Goal: Information Seeking & Learning: Learn about a topic

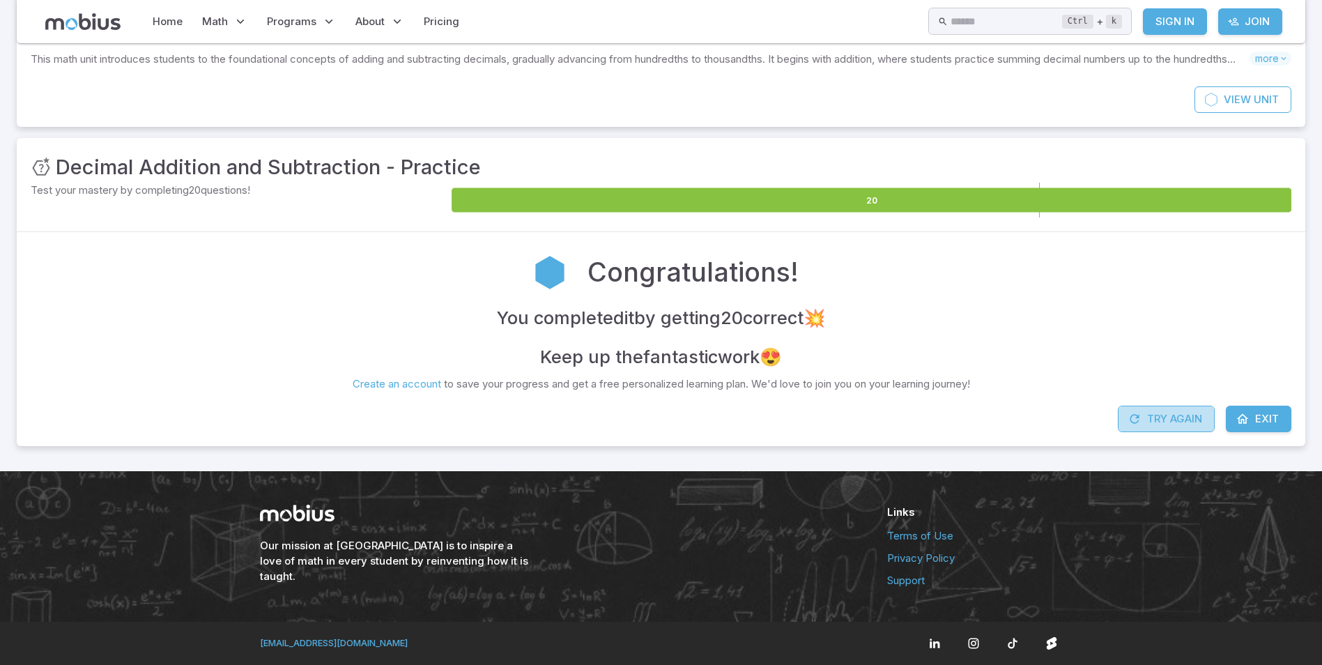
click at [1189, 419] on button "Try Again" at bounding box center [1166, 419] width 97 height 26
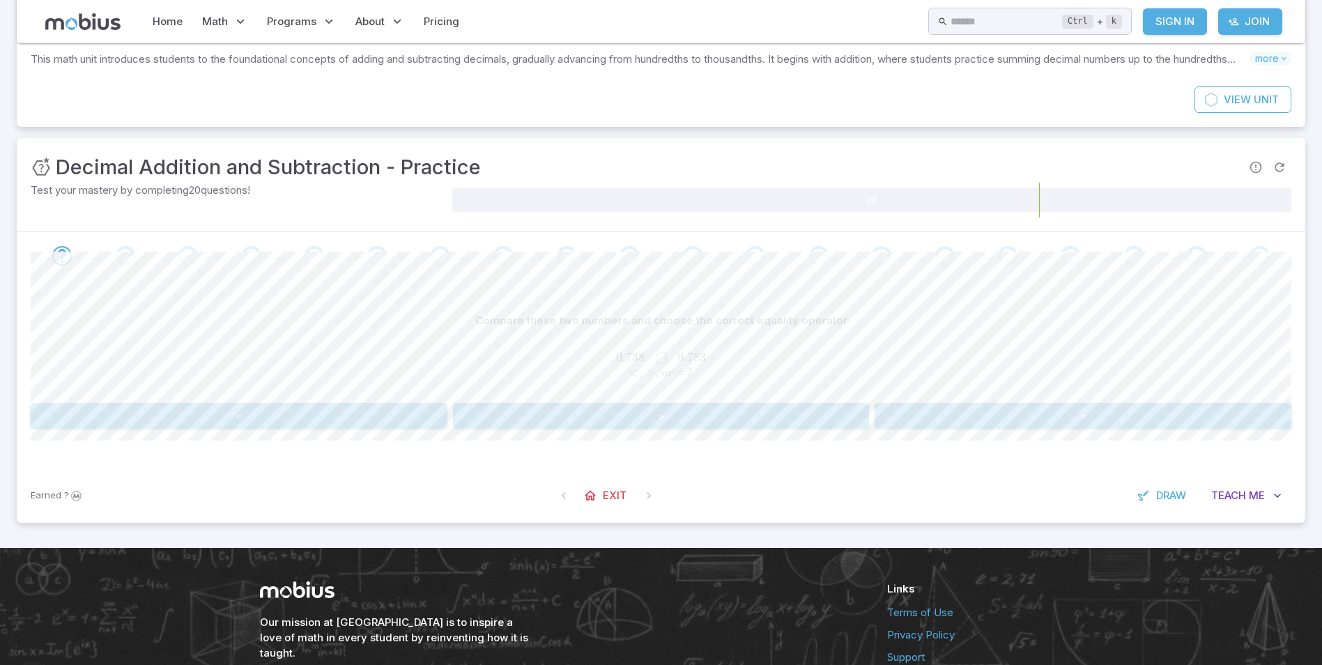
scroll to position [148, 0]
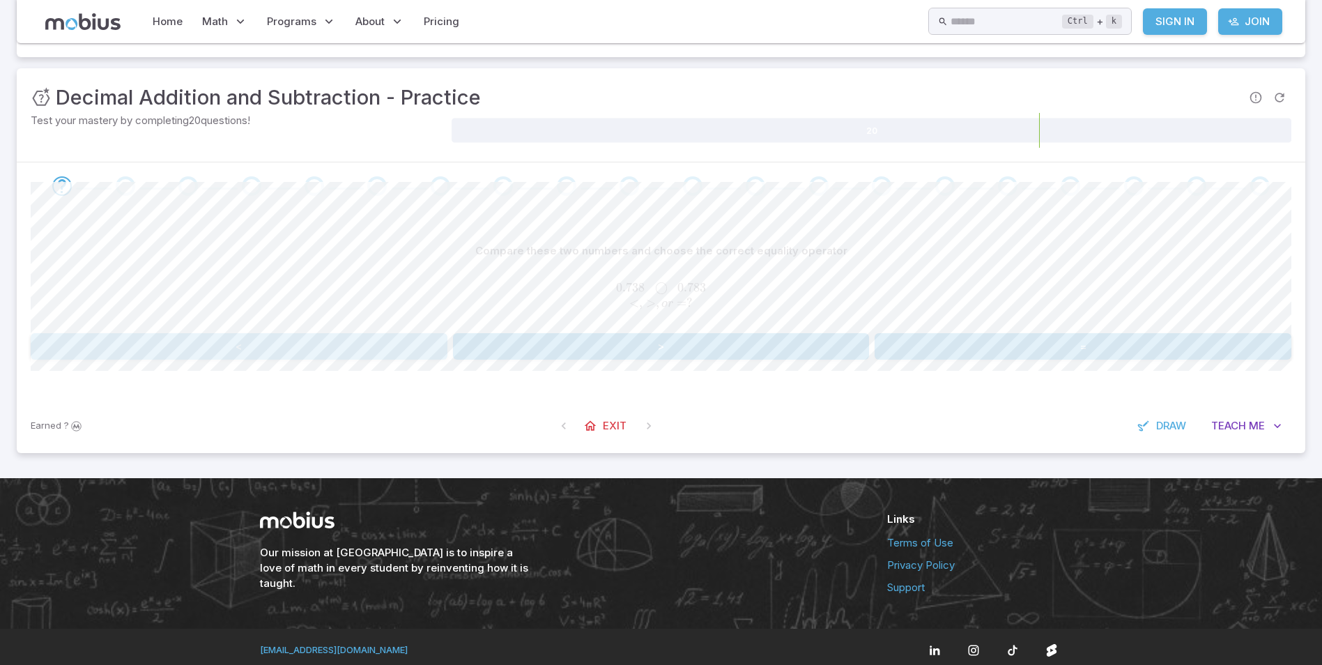
click at [233, 358] on button "<" at bounding box center [239, 346] width 417 height 26
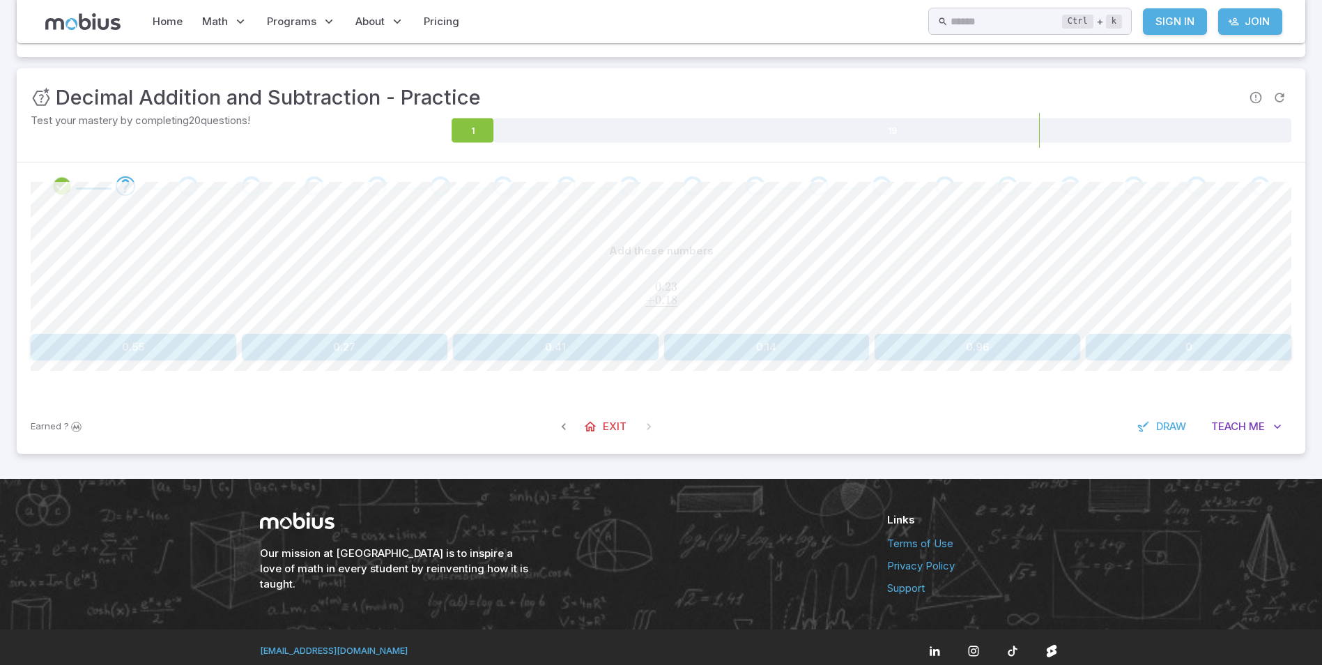
click at [548, 347] on button "0.41" at bounding box center [556, 347] width 206 height 26
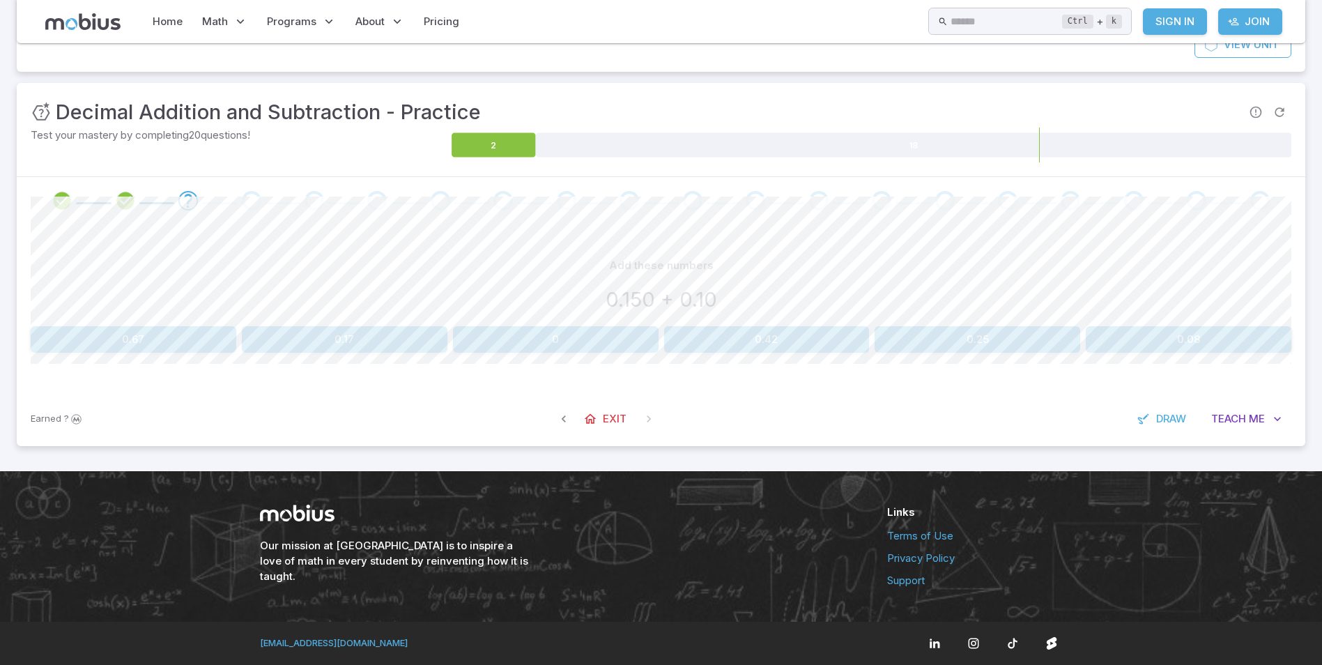
scroll to position [133, 0]
click at [972, 353] on div "Add these numbers 0.150 + 0.10 0.67 0.17 0 0.42 0.25 0.08 Canvas actions 100 % …" at bounding box center [661, 307] width 1261 height 167
click at [972, 344] on button "0.25" at bounding box center [978, 339] width 206 height 26
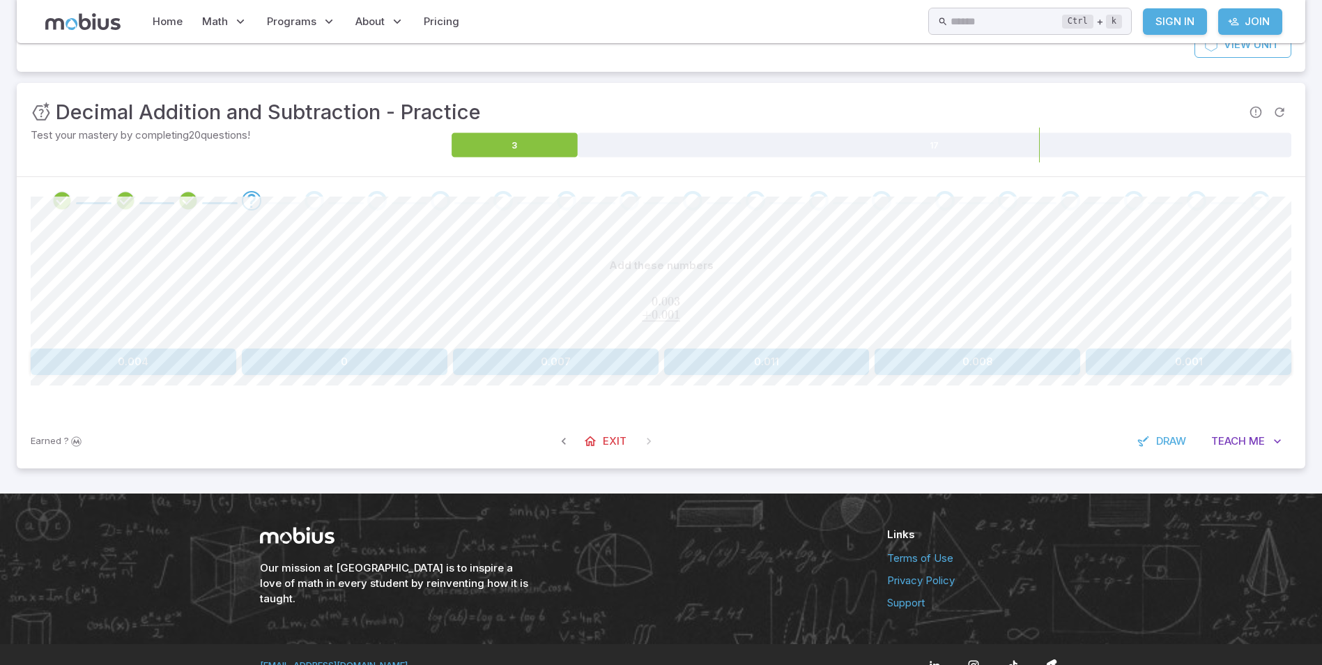
click at [114, 358] on button "0.004" at bounding box center [134, 361] width 206 height 26
click at [686, 355] on button "0.01" at bounding box center [767, 361] width 206 height 26
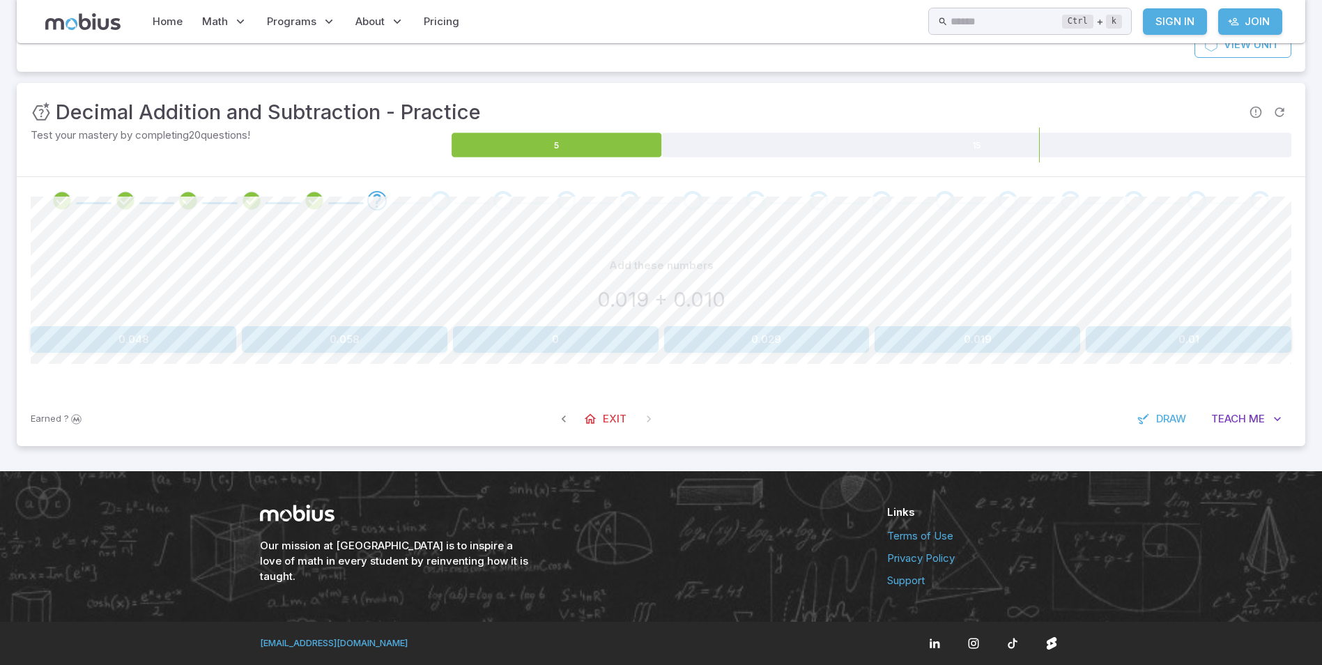
click at [803, 327] on div "Add these numbers 0.019 + 0.010 0.048 0.058 0 0.029 0.019 0.01" at bounding box center [661, 302] width 1261 height 100
click at [797, 336] on button "0.029" at bounding box center [767, 339] width 206 height 26
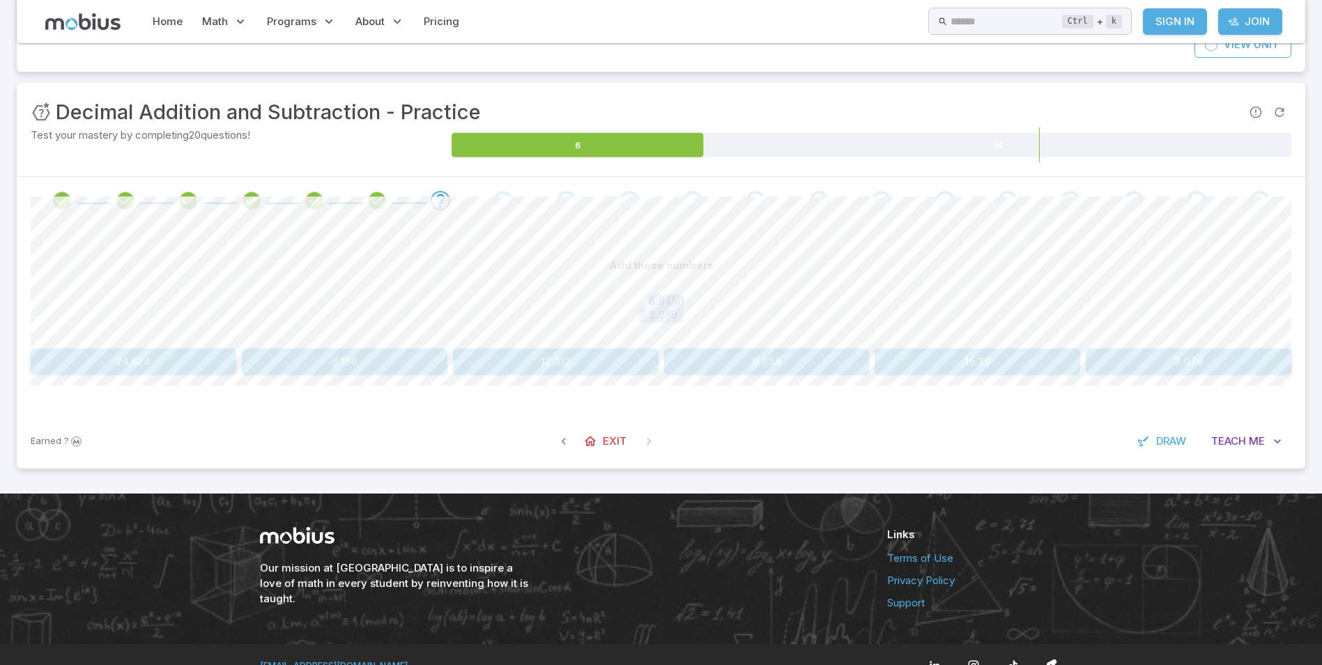
click at [907, 281] on div "Add these numbers 6.9450 + 2.289 0 ‾ \begin{aligned}6.9450\hphantom{}\\[-0.5em]…" at bounding box center [661, 297] width 1261 height 90
click at [797, 383] on div "Add these numbers 6.9450 + 2.289 0 ‾ \begin{aligned}6.9450\hphantom{}\\[-0.5em]…" at bounding box center [661, 318] width 1261 height 189
click at [793, 372] on button "9.234" at bounding box center [767, 361] width 206 height 26
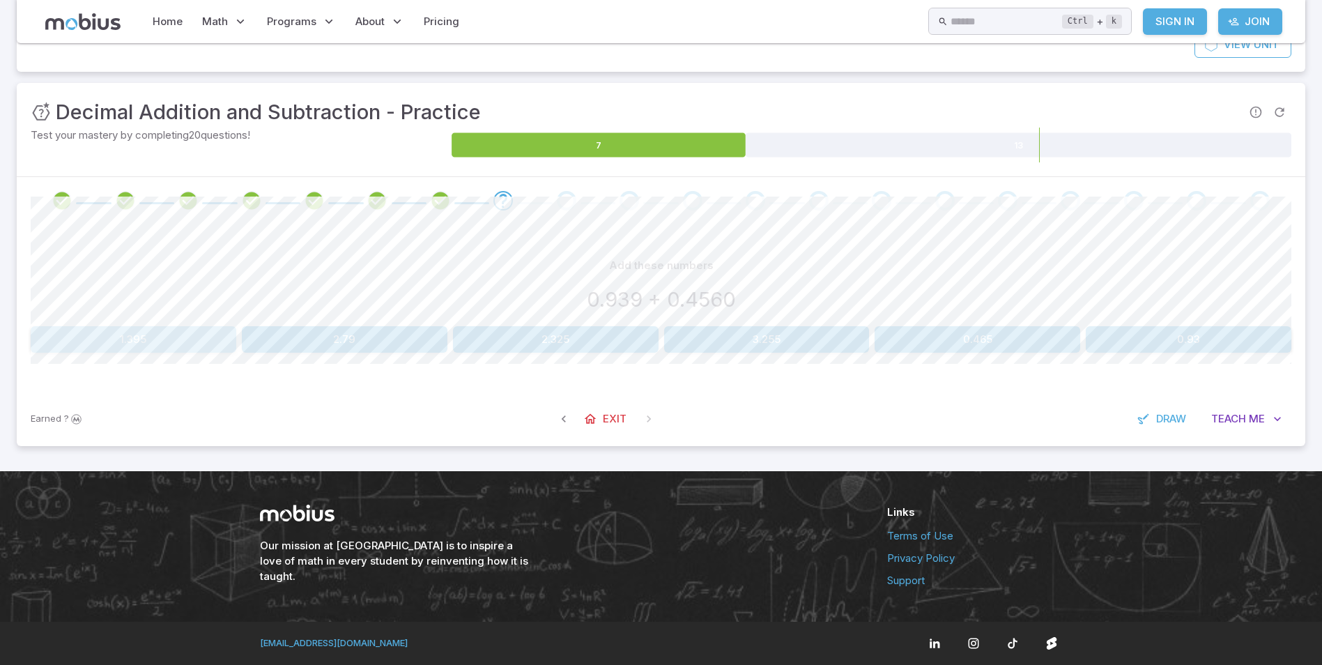
click at [111, 332] on button "1.395" at bounding box center [134, 339] width 206 height 26
click at [333, 340] on button "0.18" at bounding box center [345, 339] width 206 height 26
click at [951, 330] on button "2.26" at bounding box center [978, 339] width 206 height 26
click at [934, 346] on button "0.003" at bounding box center [978, 339] width 206 height 26
click at [973, 342] on button "0.004" at bounding box center [978, 339] width 206 height 26
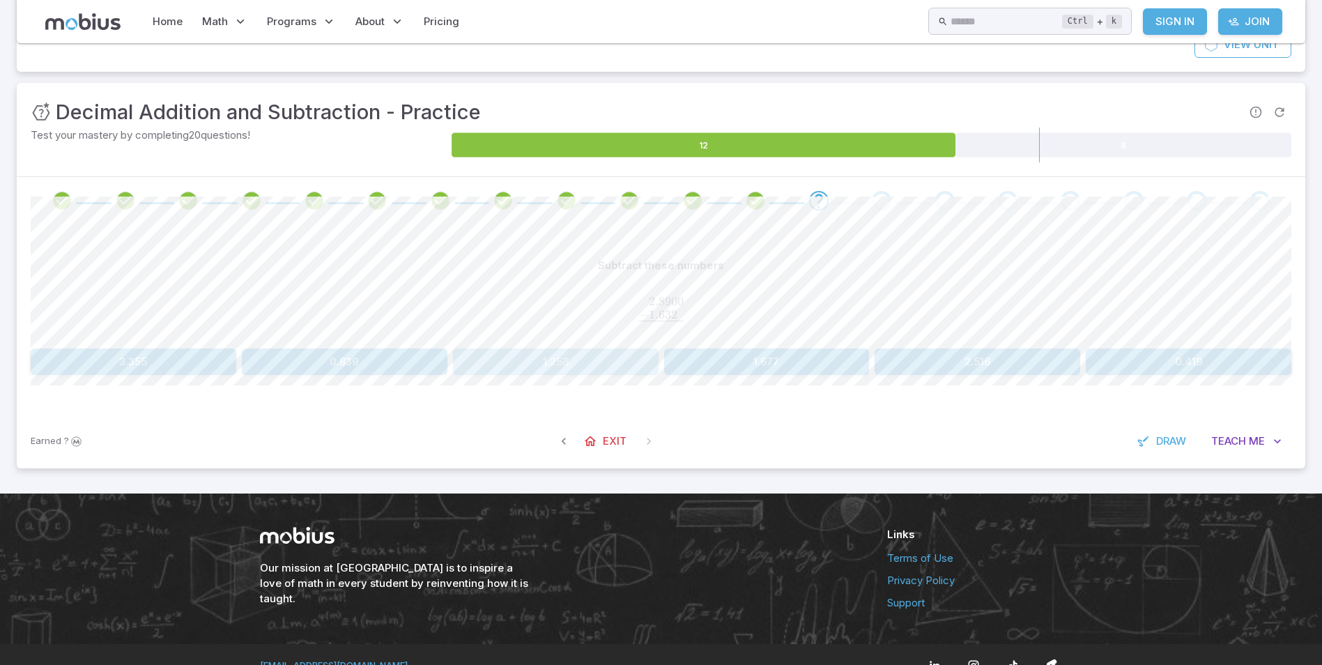
click at [564, 367] on button "1.258" at bounding box center [556, 361] width 206 height 26
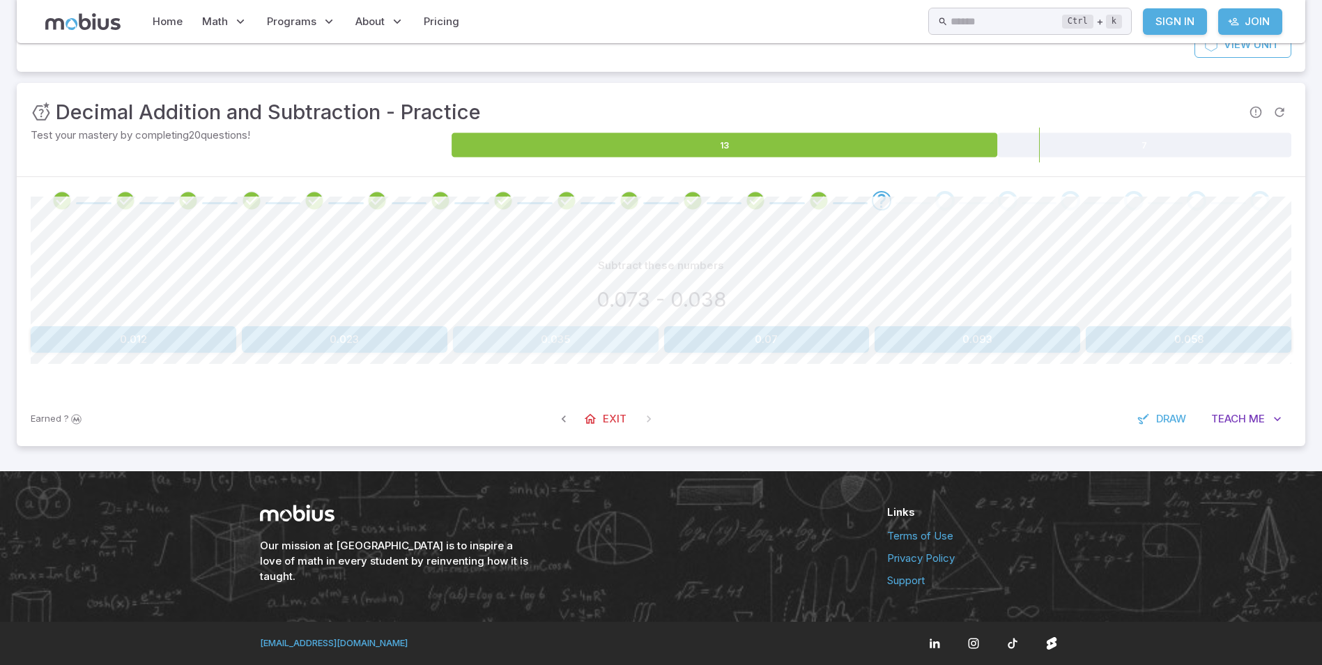
click at [531, 335] on button "0.035" at bounding box center [556, 339] width 206 height 26
click at [425, 334] on button "0.004" at bounding box center [345, 339] width 206 height 26
click at [392, 346] on button "0.027" at bounding box center [345, 339] width 206 height 26
click at [367, 335] on button "0.297" at bounding box center [345, 339] width 206 height 26
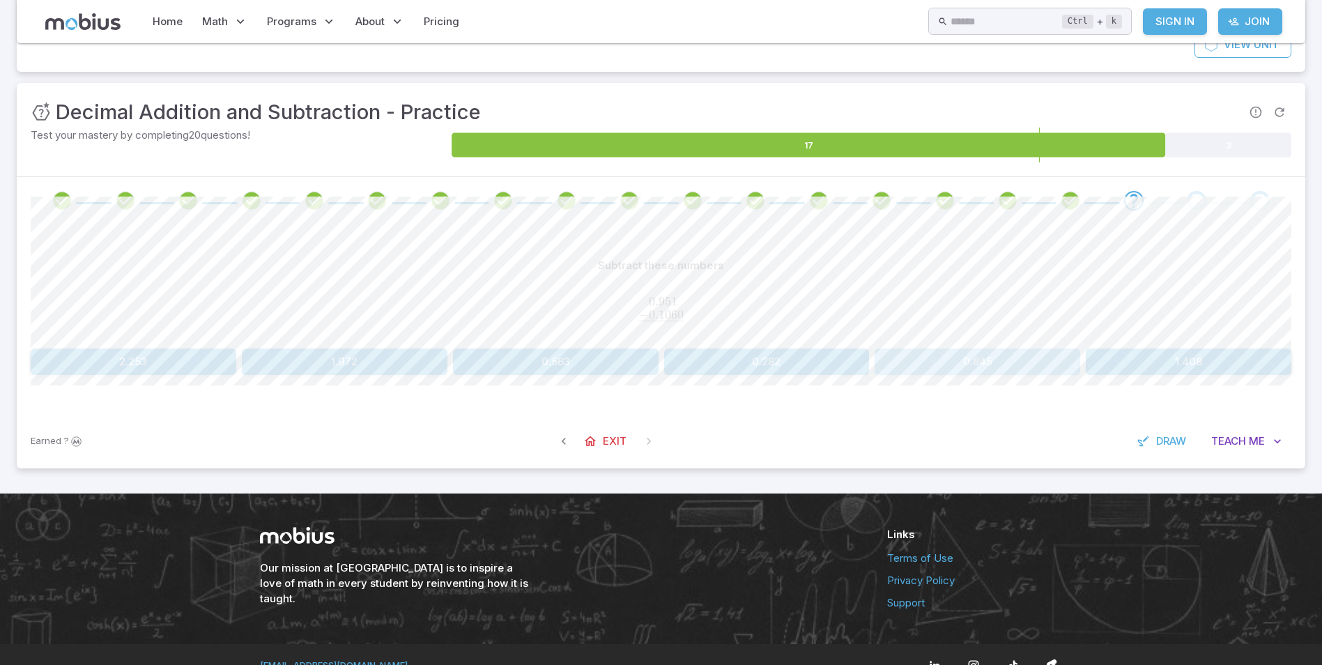
click at [1025, 351] on button "0.845" at bounding box center [978, 361] width 206 height 26
click at [1115, 364] on button "0.356" at bounding box center [1189, 361] width 206 height 26
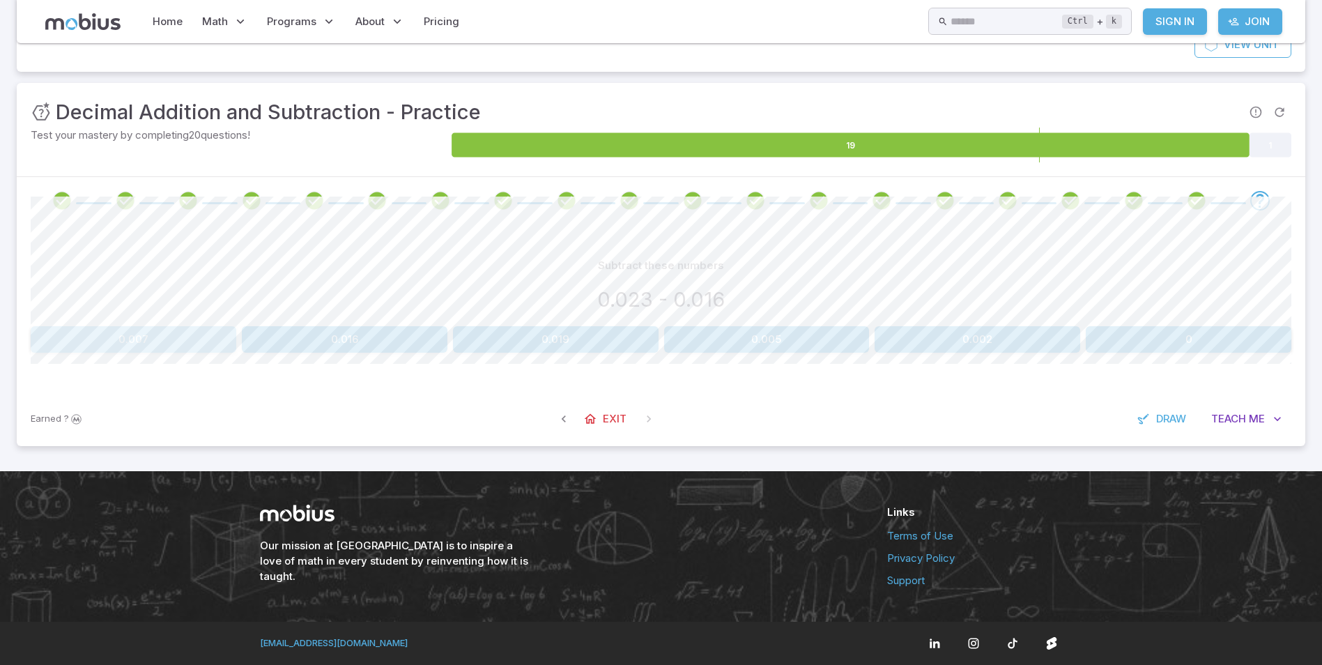
click at [108, 329] on button "0.007" at bounding box center [134, 339] width 206 height 26
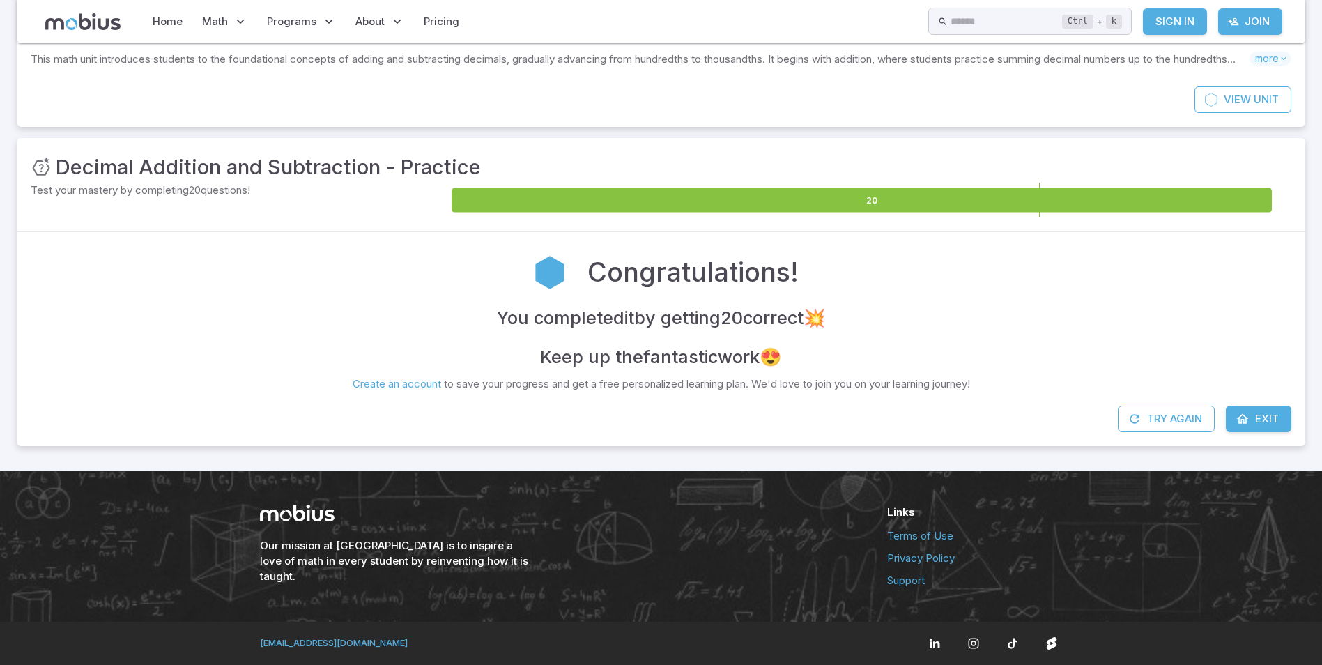
scroll to position [78, 0]
